Goal: Information Seeking & Learning: Learn about a topic

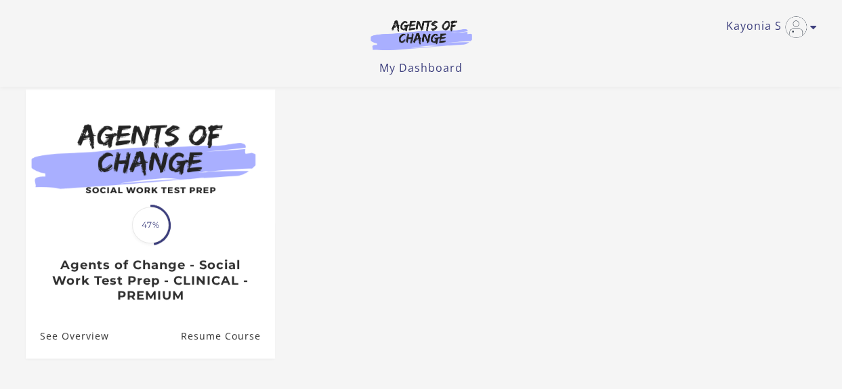
scroll to position [136, 0]
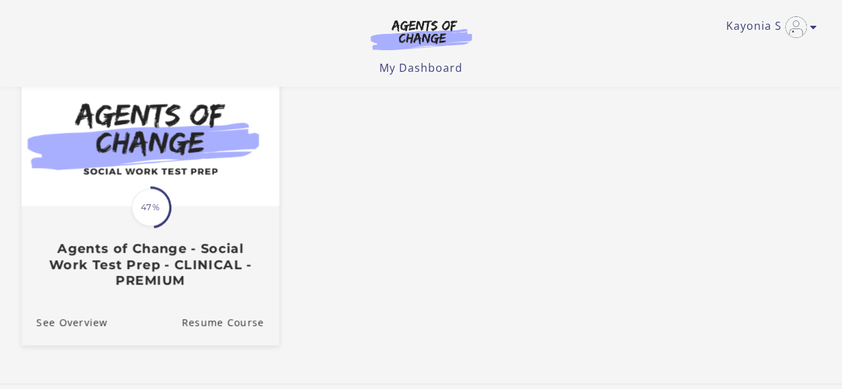
click at [243, 135] on img at bounding box center [150, 136] width 258 height 139
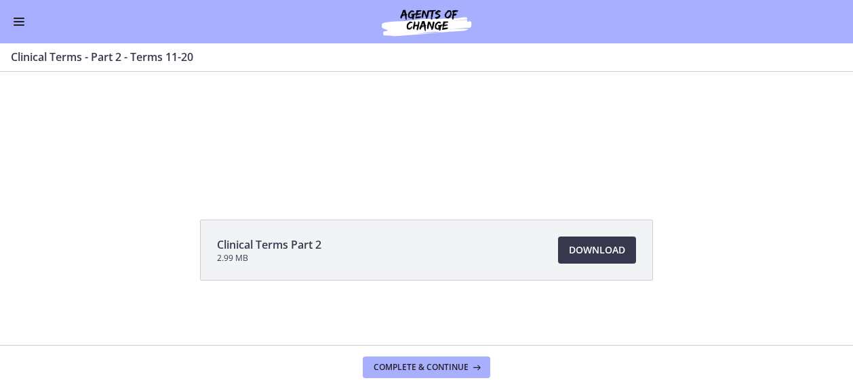
click at [18, 30] on div "Go to Dashboard" at bounding box center [426, 21] width 853 height 43
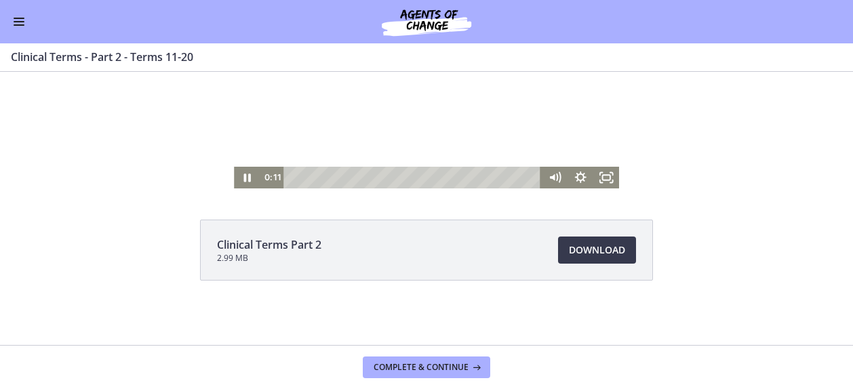
click at [333, 144] on div at bounding box center [426, 81] width 385 height 216
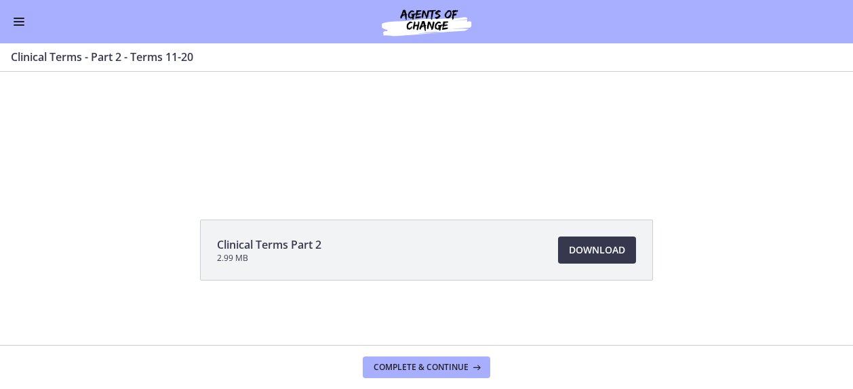
click at [18, 24] on span "Enable menu" at bounding box center [19, 24] width 11 height 1
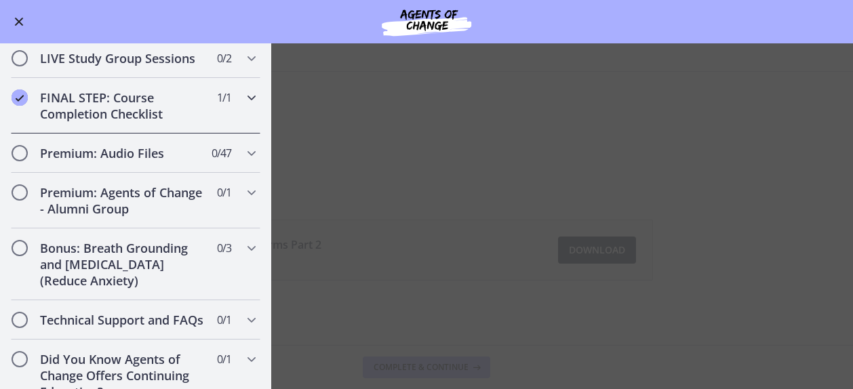
scroll to position [1400, 0]
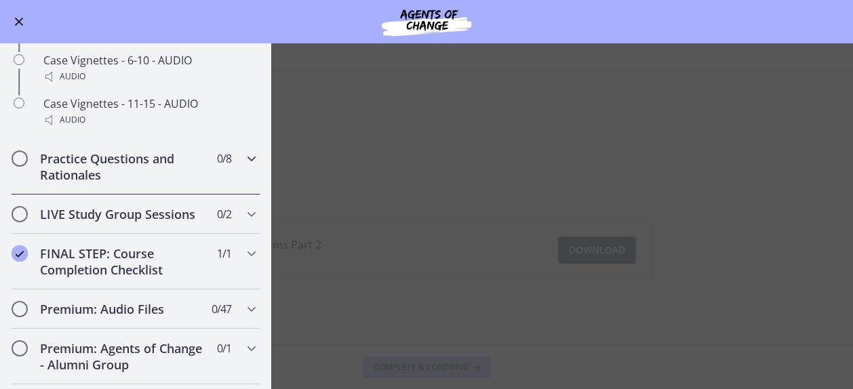
click at [129, 178] on h2 "Practice Questions and Rationales" at bounding box center [122, 166] width 165 height 33
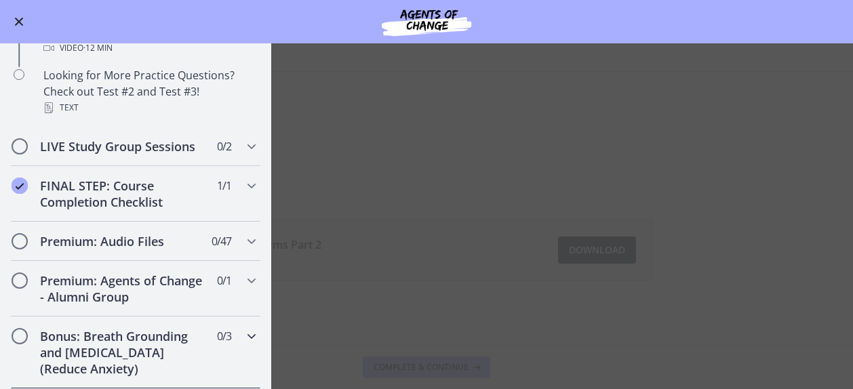
scroll to position [988, 0]
click at [113, 155] on h2 "LIVE Study Group Sessions" at bounding box center [122, 146] width 165 height 16
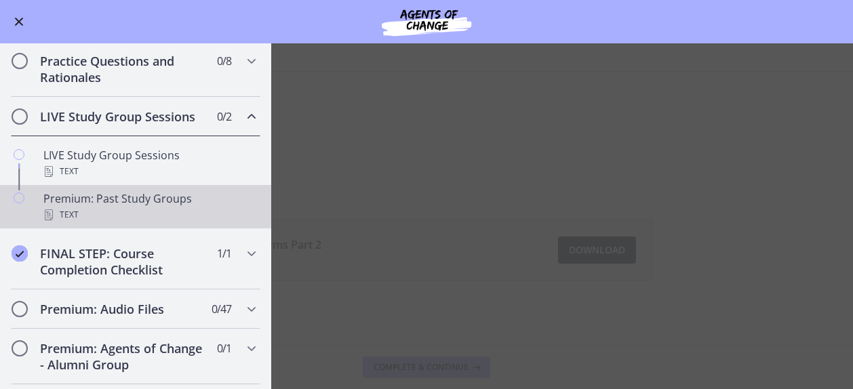
scroll to position [544, 0]
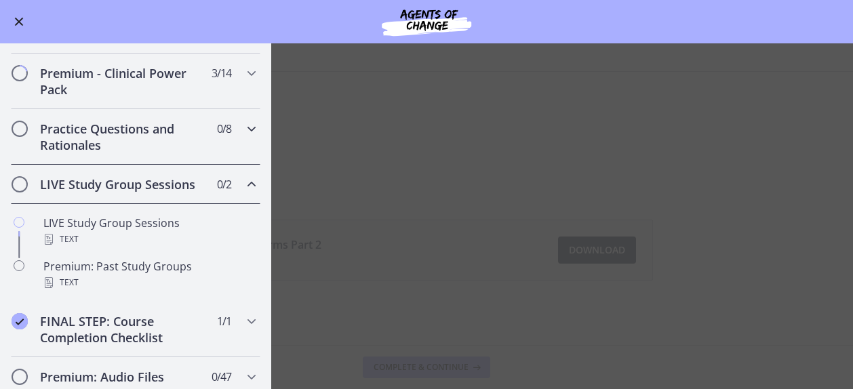
click at [112, 153] on h2 "Practice Questions and Rationales" at bounding box center [122, 137] width 165 height 33
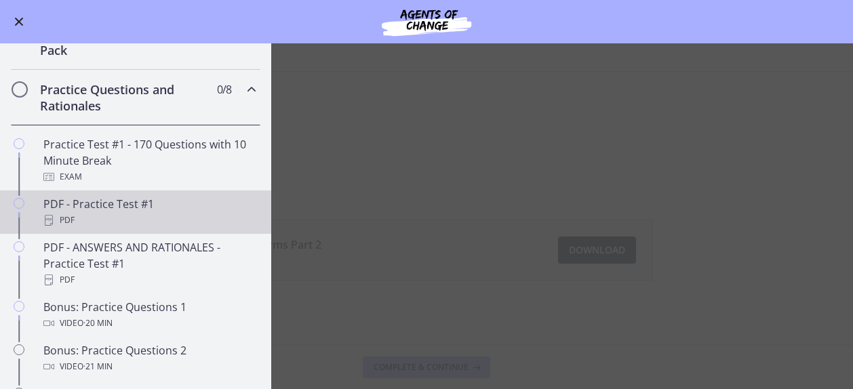
scroll to position [611, 0]
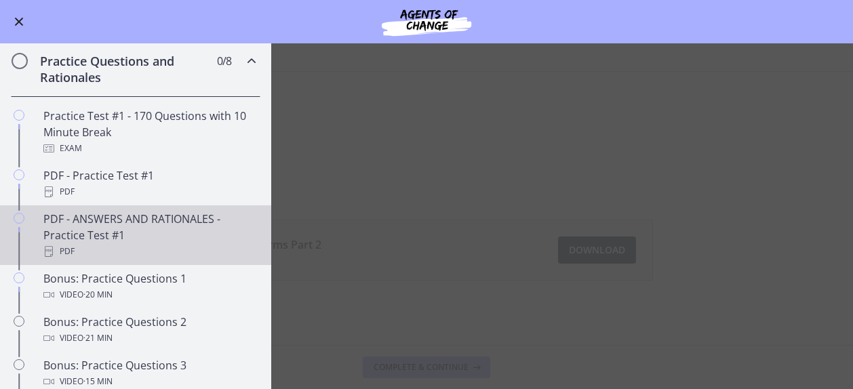
click at [136, 236] on div "PDF - ANSWERS AND RATIONALES - Practice Test #1 PDF" at bounding box center [148, 235] width 211 height 49
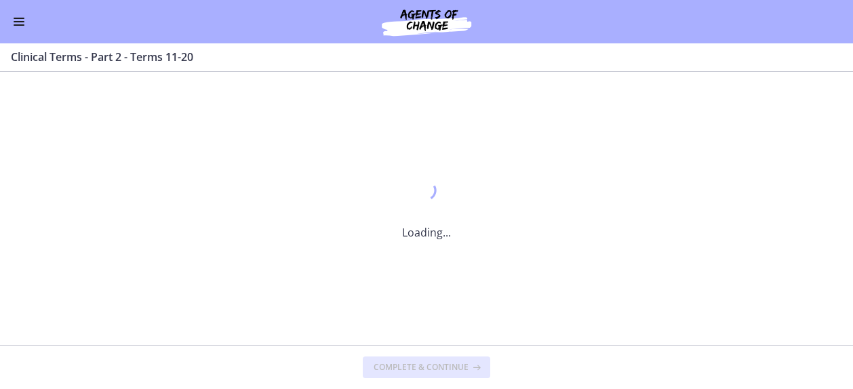
scroll to position [0, 0]
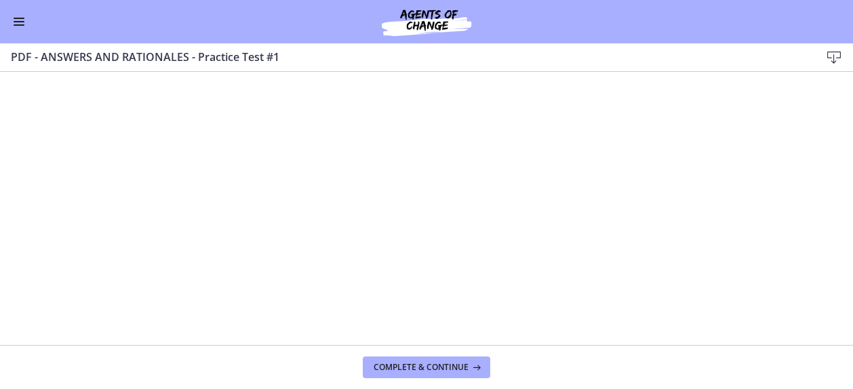
click at [28, 20] on div "Go to Dashboard" at bounding box center [426, 21] width 853 height 43
click at [16, 18] on span "Enable menu" at bounding box center [19, 18] width 11 height 1
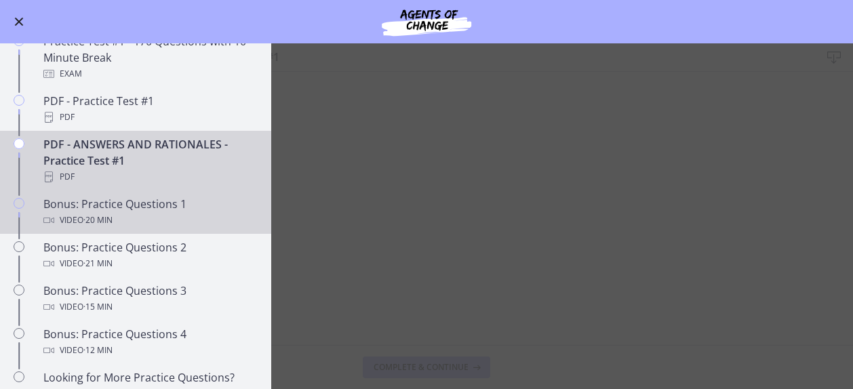
scroll to position [611, 0]
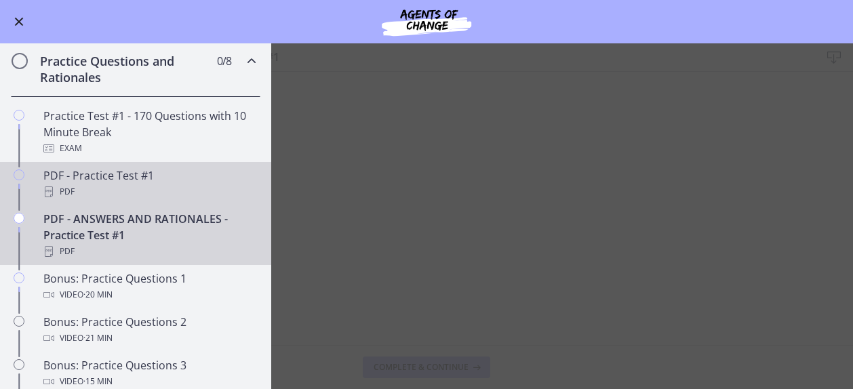
click at [148, 192] on div "PDF - Practice Test #1 PDF" at bounding box center [148, 183] width 211 height 33
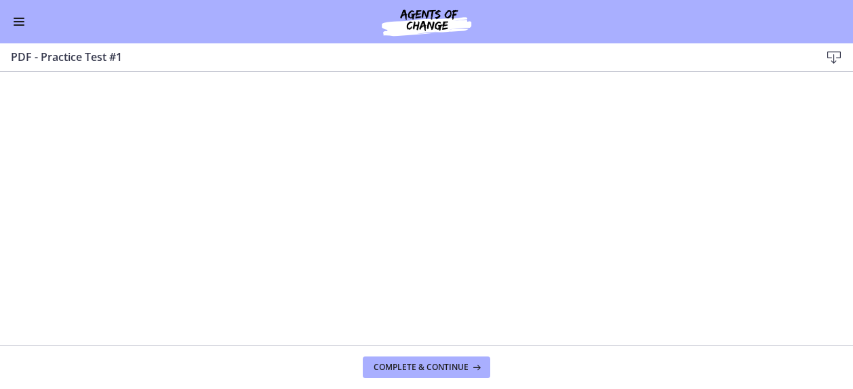
click at [20, 16] on button "Enable menu" at bounding box center [19, 22] width 16 height 16
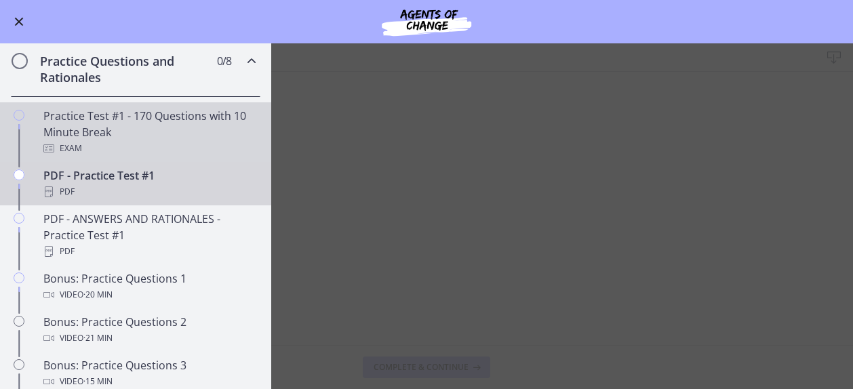
click at [73, 135] on div "Practice Test #1 - 170 Questions with 10 Minute Break Exam" at bounding box center [148, 132] width 211 height 49
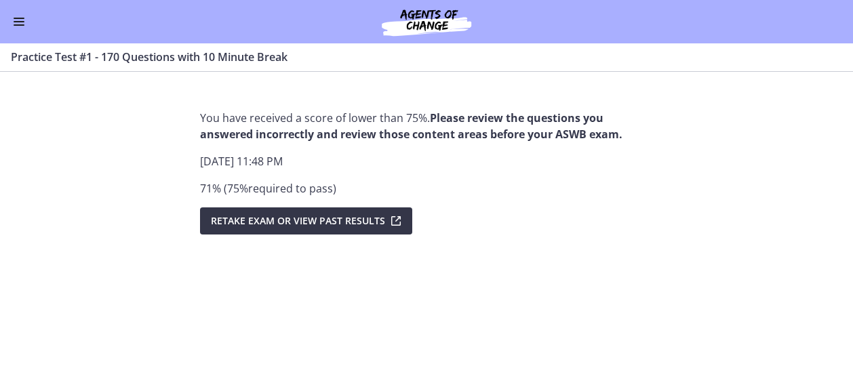
click at [228, 216] on span "Retake Exam OR View Past Results" at bounding box center [298, 221] width 174 height 16
click at [380, 223] on span "Retake Exam OR View Past Results" at bounding box center [298, 221] width 174 height 16
